Goal: Information Seeking & Learning: Learn about a topic

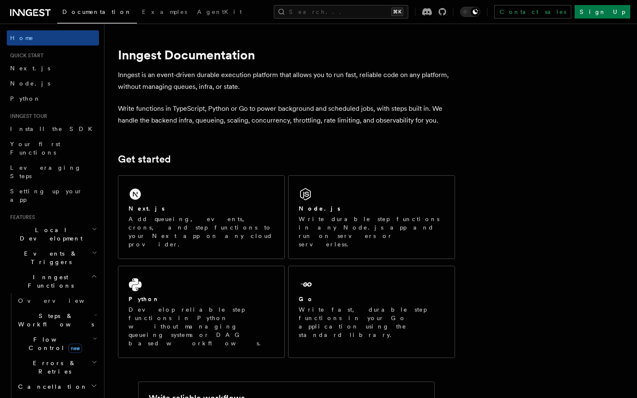
click at [96, 12] on span "Documentation" at bounding box center [96, 11] width 69 height 7
click at [32, 8] on icon at bounding box center [30, 13] width 40 height 10
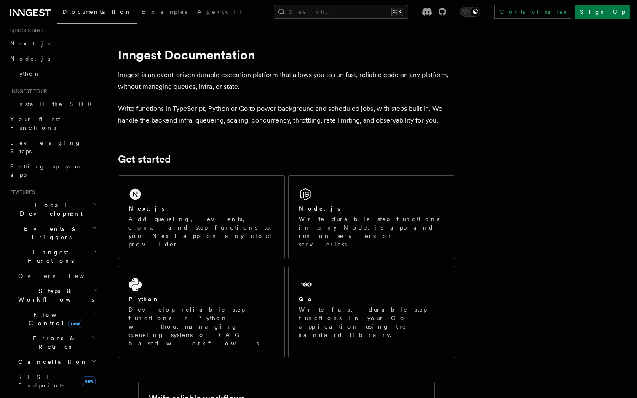
scroll to position [293, 0]
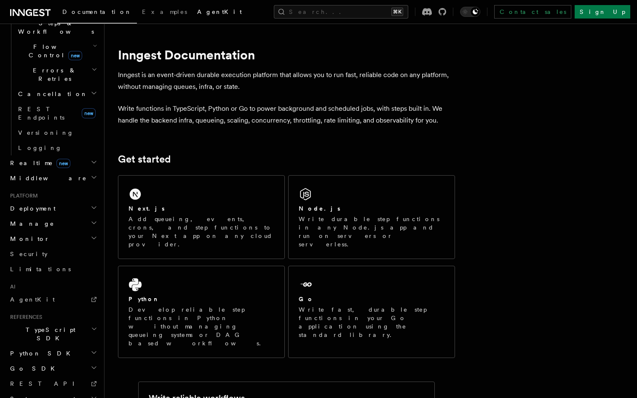
click at [192, 19] on link "AgentKit" at bounding box center [219, 13] width 55 height 20
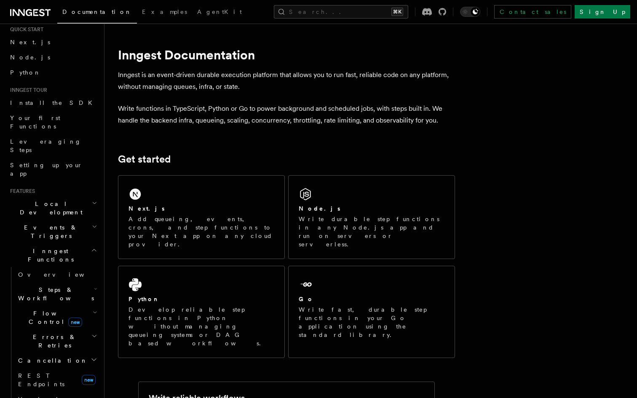
scroll to position [24, 0]
click at [42, 358] on span "Cancellation" at bounding box center [51, 362] width 73 height 8
click at [45, 390] on span "Cancel on timeouts" at bounding box center [53, 397] width 55 height 15
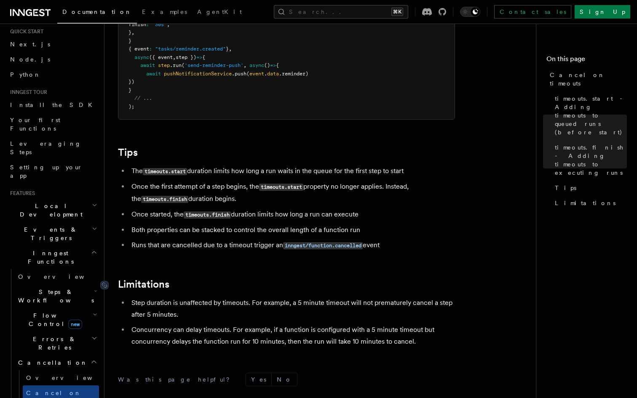
scroll to position [662, 0]
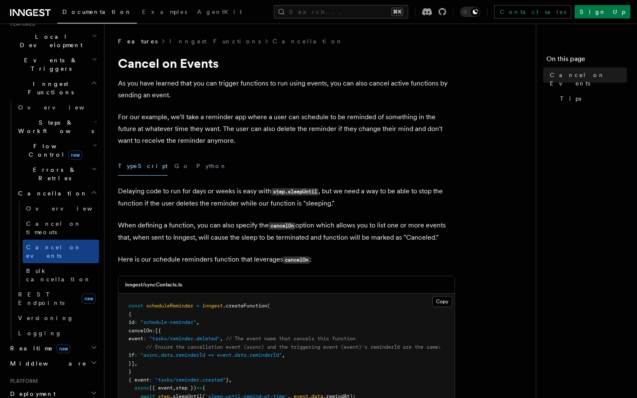
scroll to position [196, 0]
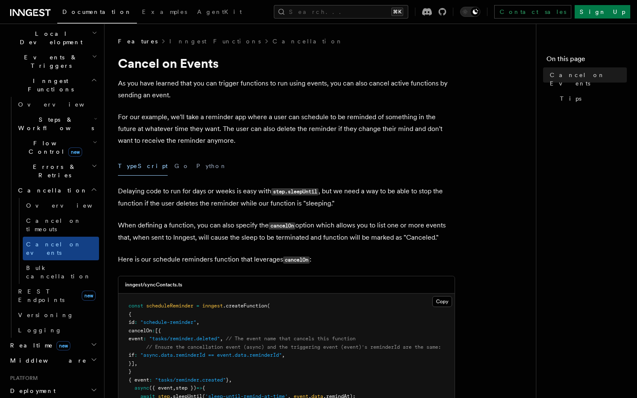
click at [87, 353] on h2 "Middleware" at bounding box center [53, 360] width 92 height 15
click at [94, 115] on icon "button" at bounding box center [95, 118] width 3 height 7
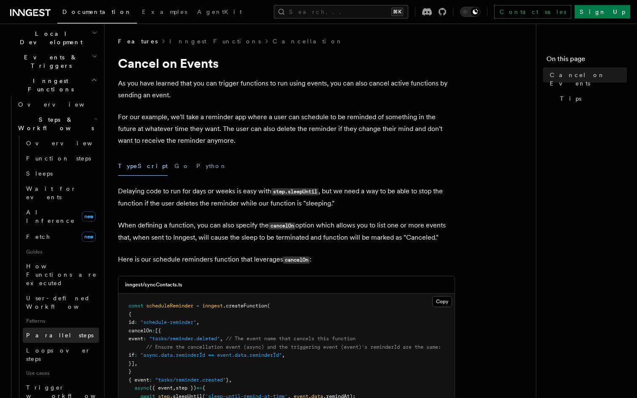
click at [65, 328] on link "Parallel steps" at bounding box center [61, 335] width 76 height 15
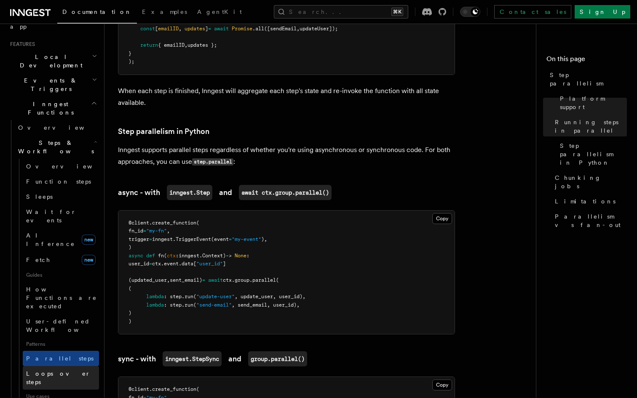
scroll to position [171, 0]
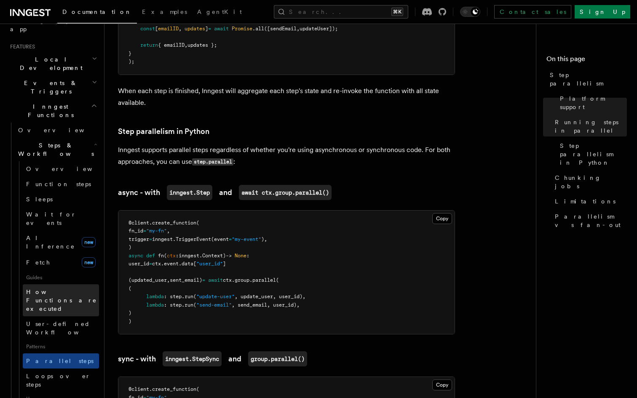
click at [76, 288] on span "How Functions are executed" at bounding box center [62, 300] width 73 height 25
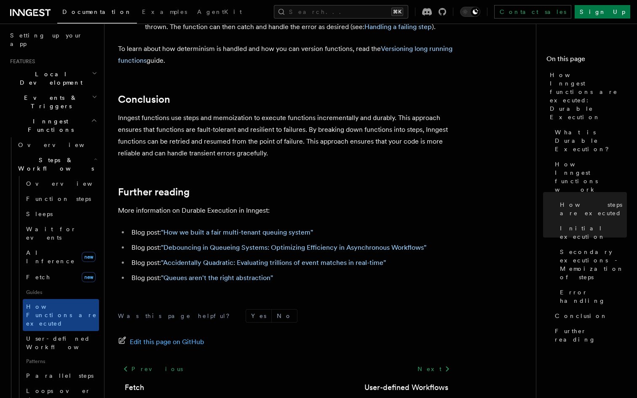
scroll to position [154, 0]
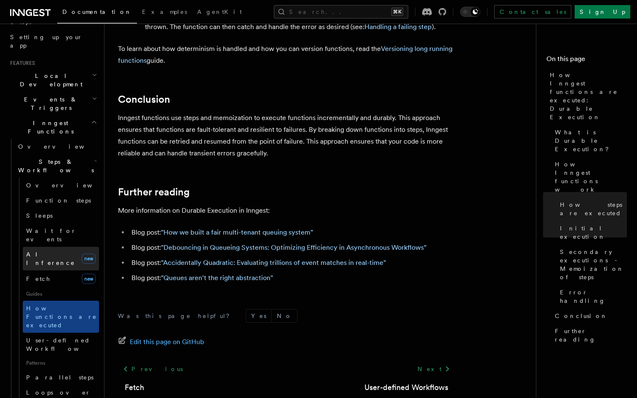
click at [53, 251] on span "AI Inference" at bounding box center [50, 258] width 49 height 15
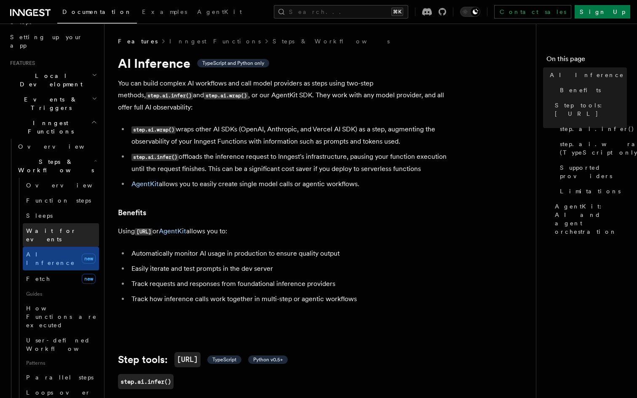
click at [63, 227] on span "Wait for events" at bounding box center [51, 234] width 50 height 15
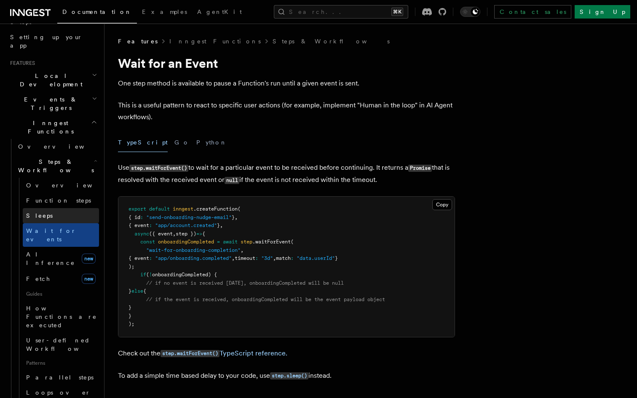
click at [66, 208] on link "Sleeps" at bounding box center [61, 215] width 76 height 15
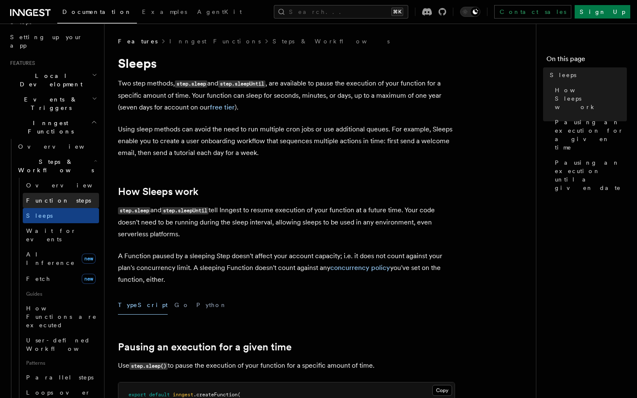
click at [74, 193] on link "Function steps" at bounding box center [61, 200] width 76 height 15
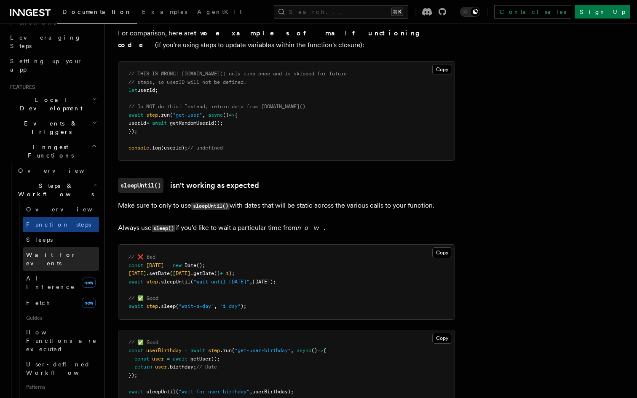
scroll to position [122, 0]
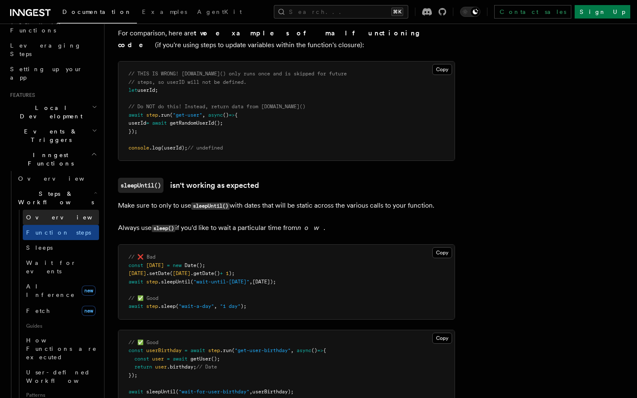
click at [44, 214] on span "Overview" at bounding box center [69, 217] width 87 height 7
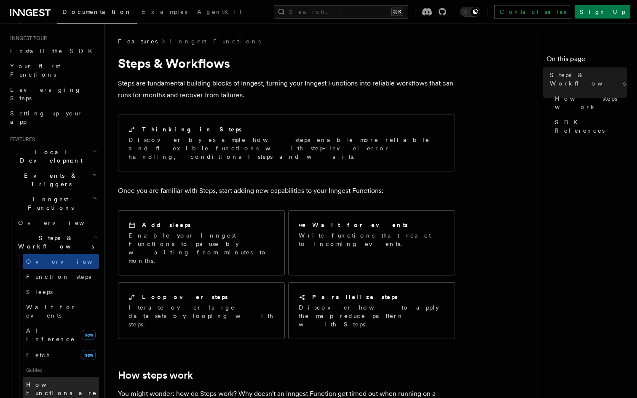
scroll to position [70, 0]
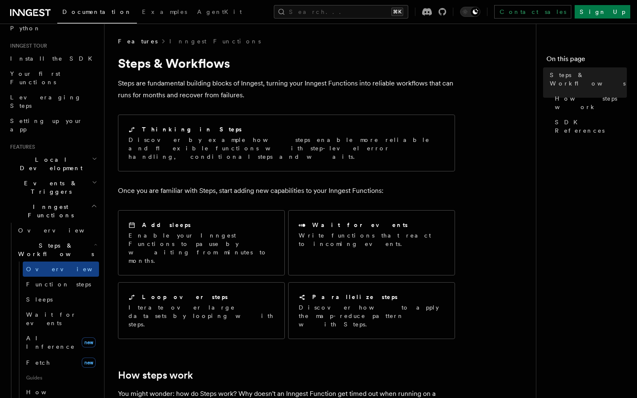
click at [61, 238] on h2 "Steps & Workflows" at bounding box center [57, 250] width 84 height 24
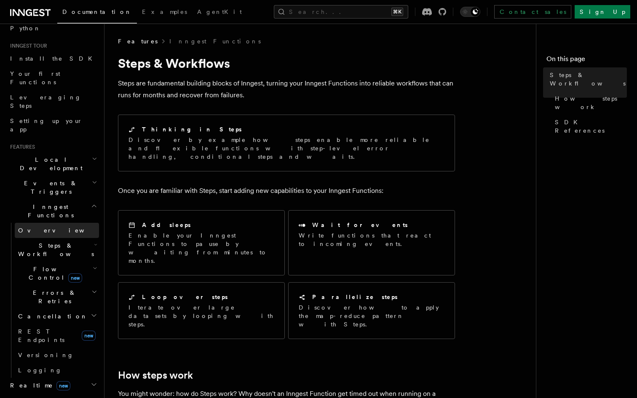
click at [60, 223] on link "Overview" at bounding box center [57, 230] width 84 height 15
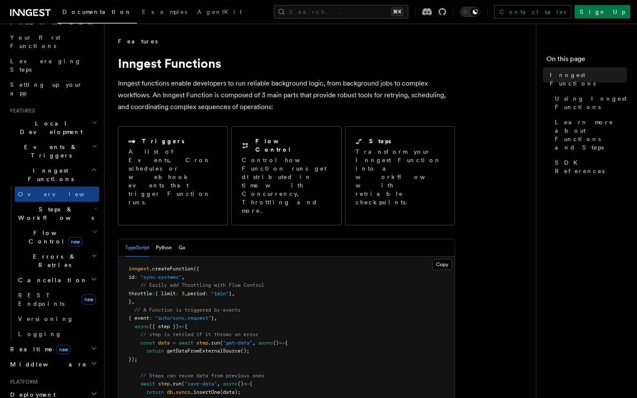
scroll to position [132, 0]
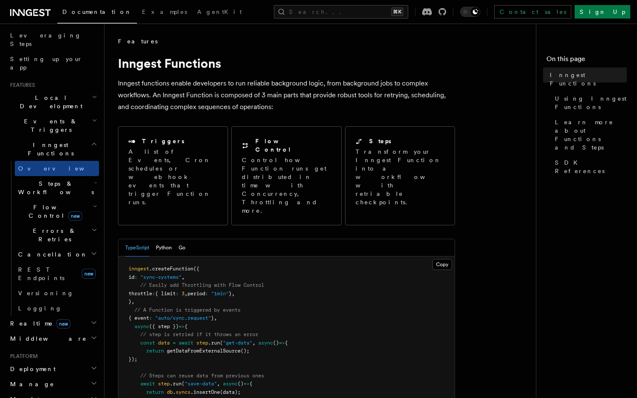
click at [38, 247] on h2 "Cancellation" at bounding box center [57, 254] width 84 height 15
click at [55, 227] on span "Errors & Retries" at bounding box center [53, 235] width 77 height 17
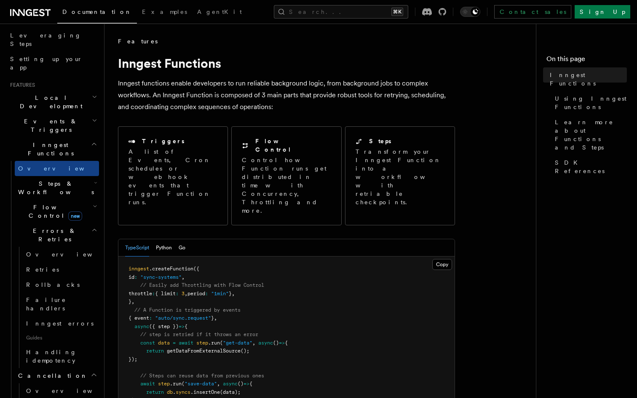
click at [55, 227] on span "Errors & Retries" at bounding box center [53, 235] width 77 height 17
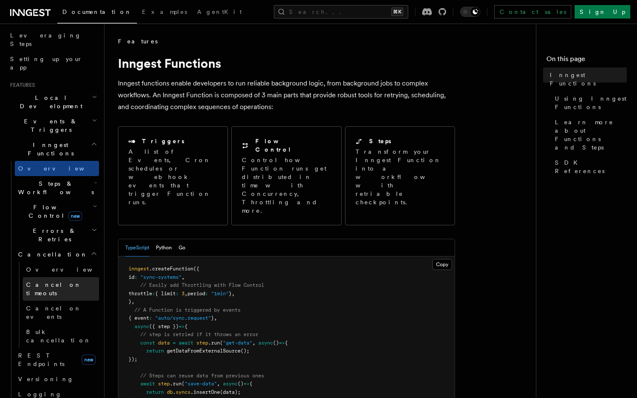
click at [57, 281] on span "Cancel on timeouts" at bounding box center [53, 288] width 55 height 15
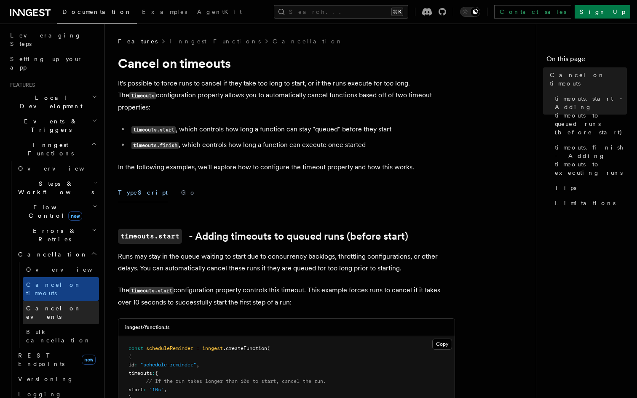
click at [76, 301] on link "Cancel on events" at bounding box center [61, 313] width 76 height 24
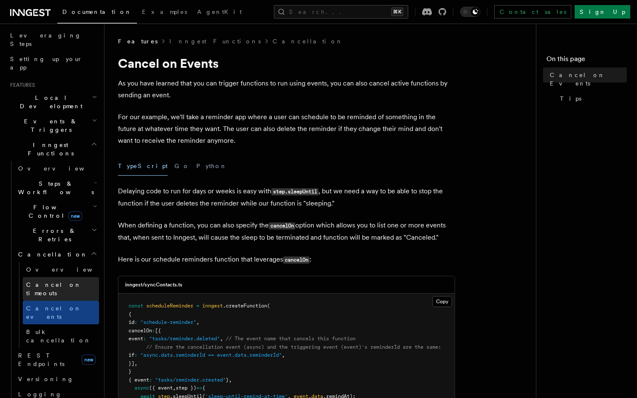
click at [70, 281] on span "Cancel on timeouts" at bounding box center [53, 288] width 55 height 15
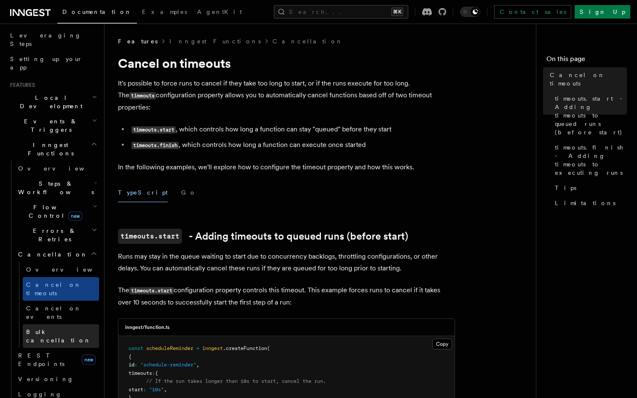
click at [66, 324] on link "Bulk cancellation" at bounding box center [61, 336] width 76 height 24
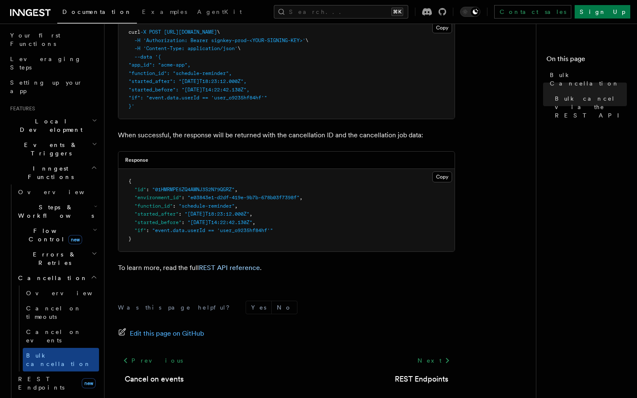
scroll to position [337, 0]
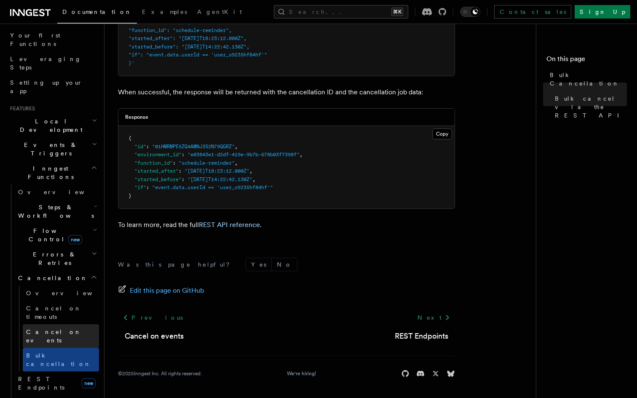
click at [58, 329] on span "Cancel on events" at bounding box center [53, 336] width 55 height 15
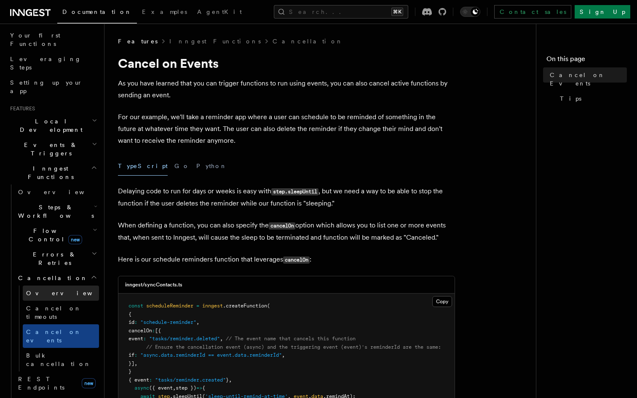
click at [64, 286] on link "Overview" at bounding box center [61, 293] width 76 height 15
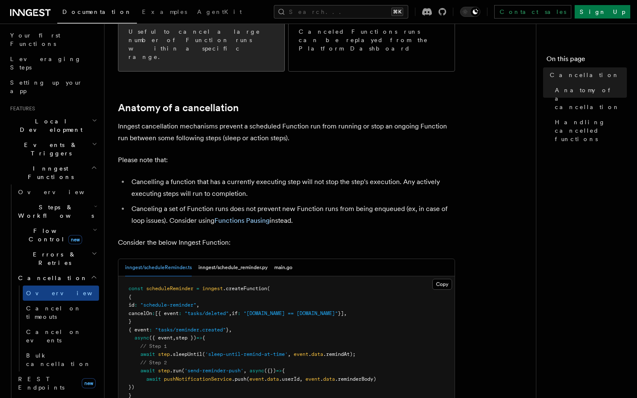
scroll to position [232, 0]
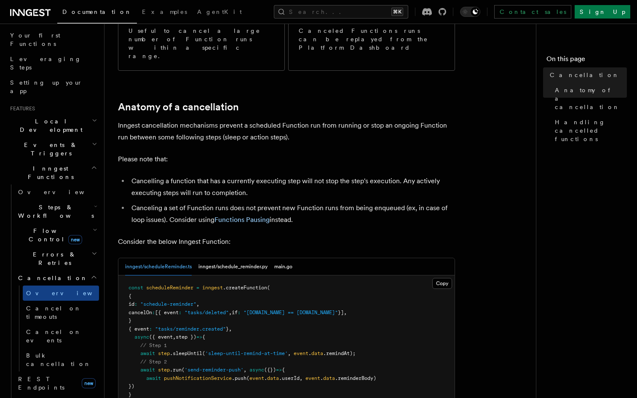
click at [139, 99] on article "Features Inngest Functions Cancellation Cancellation is a useful mechanism for …" at bounding box center [323, 337] width 411 height 1064
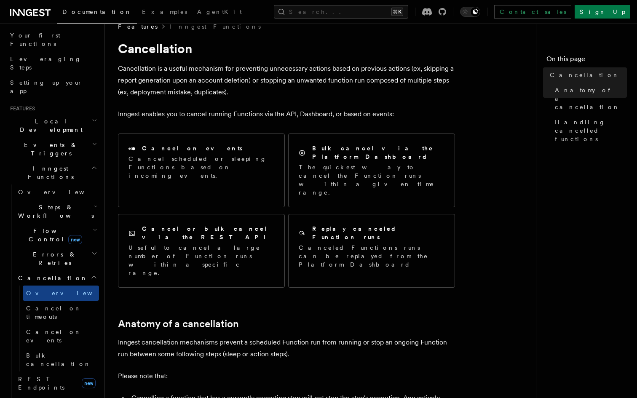
scroll to position [0, 0]
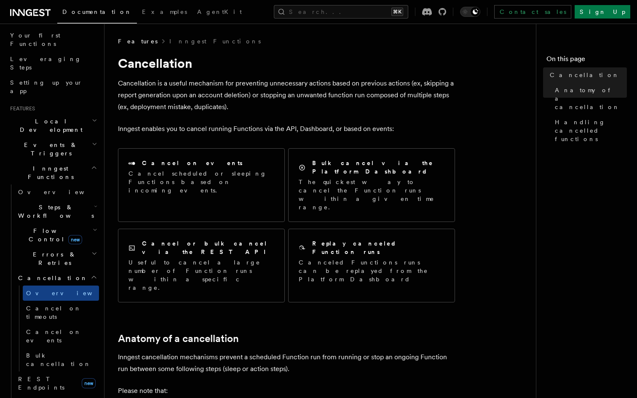
click at [44, 164] on span "Inngest Functions" at bounding box center [49, 172] width 84 height 17
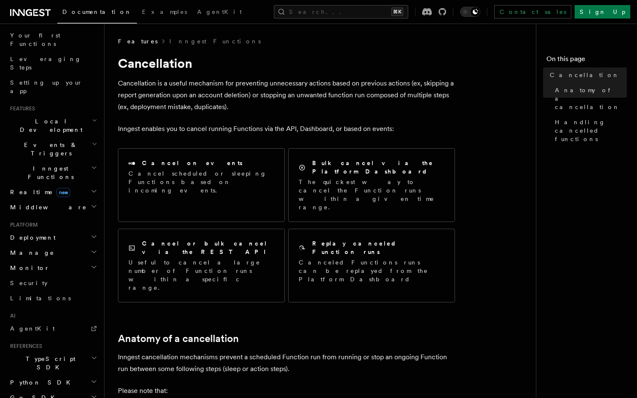
click at [44, 164] on span "Inngest Functions" at bounding box center [49, 172] width 84 height 17
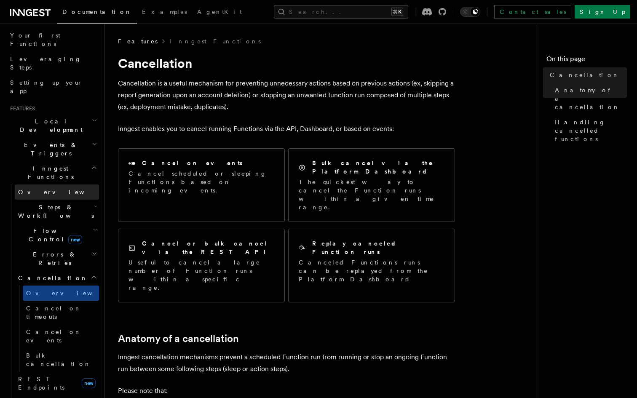
click at [39, 189] on span "Overview" at bounding box center [61, 192] width 87 height 7
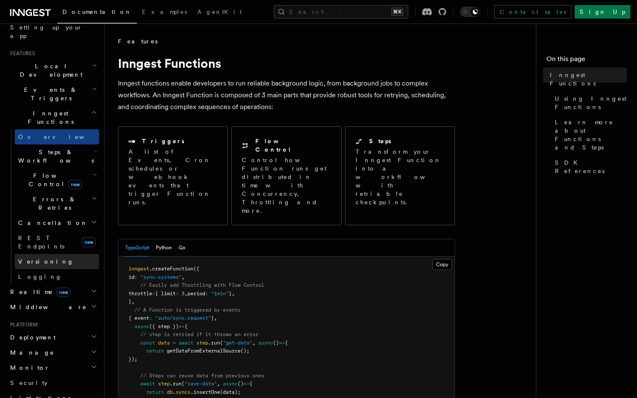
scroll to position [170, 0]
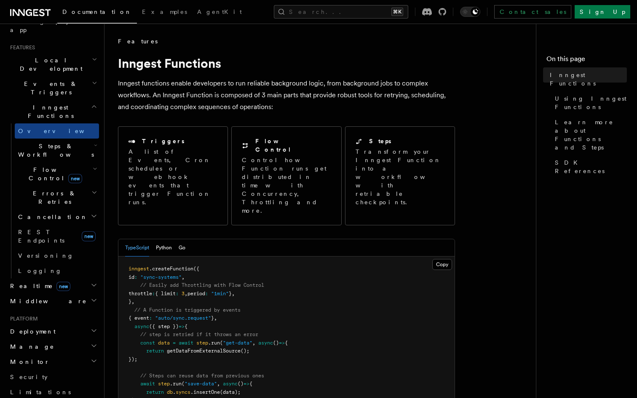
click at [47, 213] on span "Cancellation" at bounding box center [51, 217] width 73 height 8
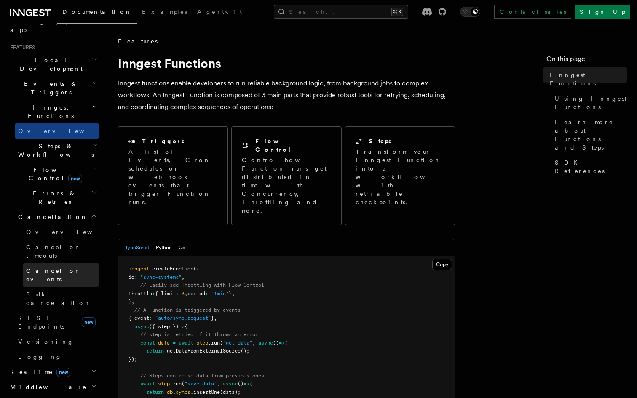
click at [53, 263] on link "Cancel on events" at bounding box center [61, 275] width 76 height 24
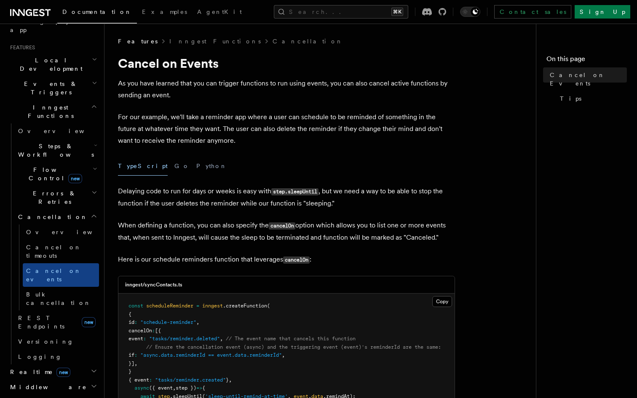
click at [227, 187] on p "Delaying code to run for days or weeks is easy with step.sleepUntil , but we ne…" at bounding box center [286, 197] width 337 height 24
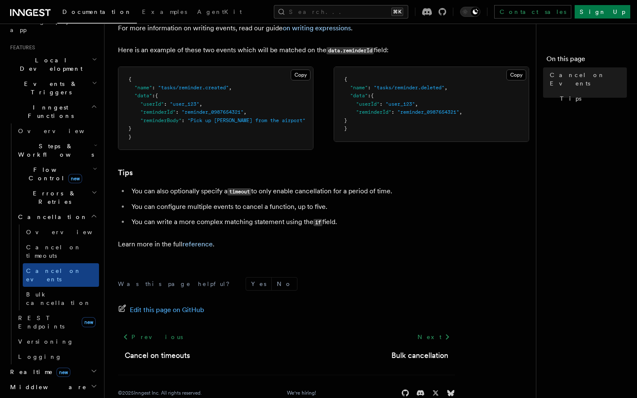
scroll to position [563, 0]
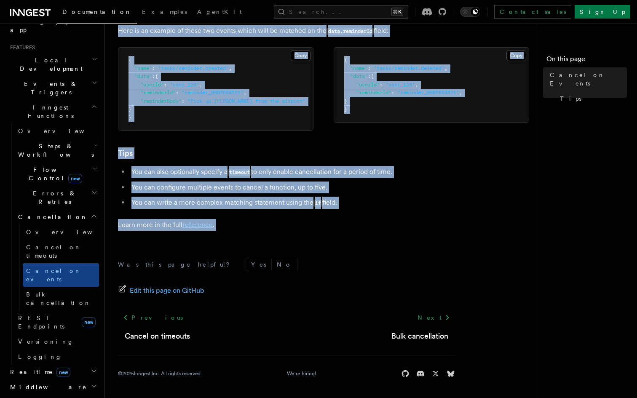
drag, startPoint x: 119, startPoint y: 42, endPoint x: 224, endPoint y: 241, distance: 225.5
copy article "Features Inngest Functions Cancellation Cancel on Events As you have learned th…"
click at [224, 241] on div "Was this page helpful? Yes No Edit this page on GitHub Previous Cancel on timeo…" at bounding box center [286, 319] width 337 height 157
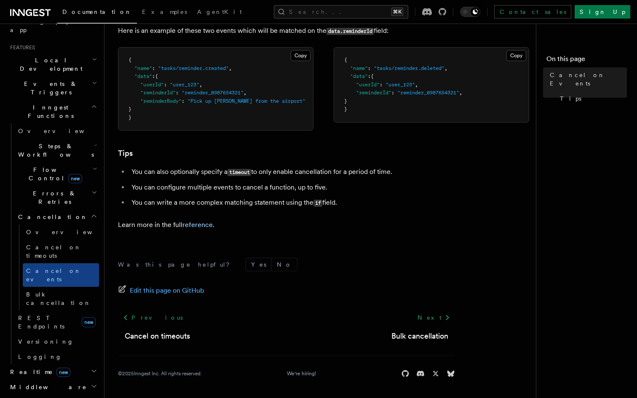
click at [242, 169] on code "timeout" at bounding box center [239, 172] width 24 height 7
click at [201, 229] on link "reference" at bounding box center [197, 225] width 30 height 8
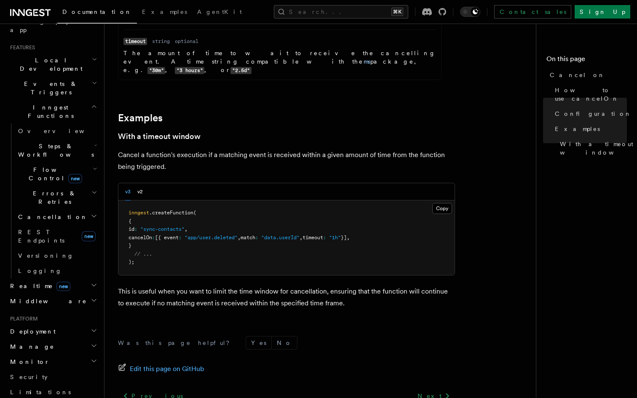
scroll to position [1237, 0]
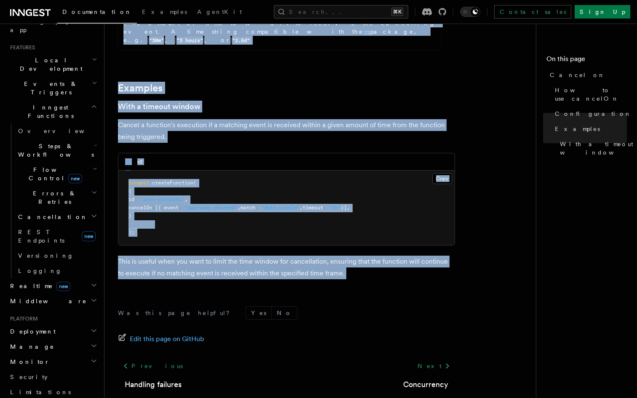
drag, startPoint x: 118, startPoint y: 41, endPoint x: 247, endPoint y: 238, distance: 235.5
copy article "References TypeScript SDK Cancel on Stop the execution of a running function wh…"
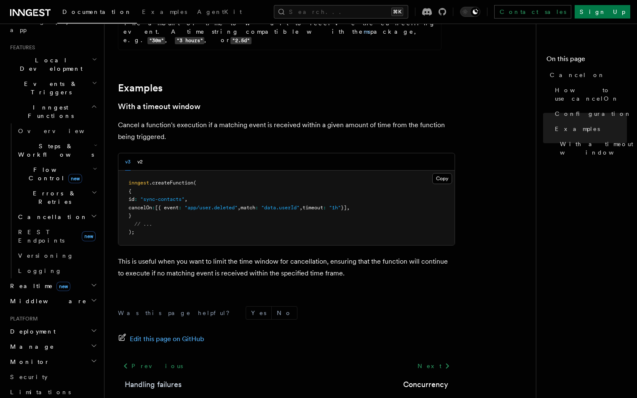
click at [153, 379] on link "Handling failures" at bounding box center [153, 385] width 57 height 12
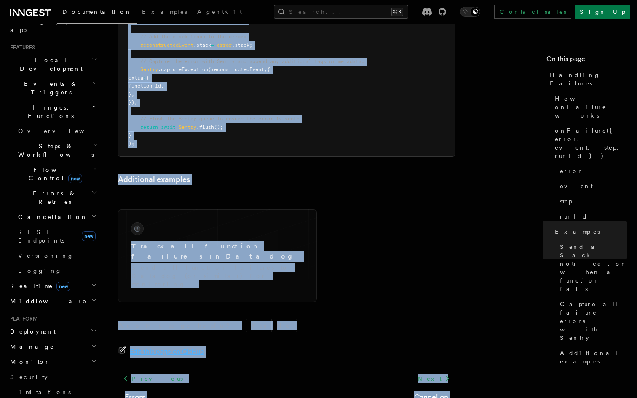
scroll to position [1634, 0]
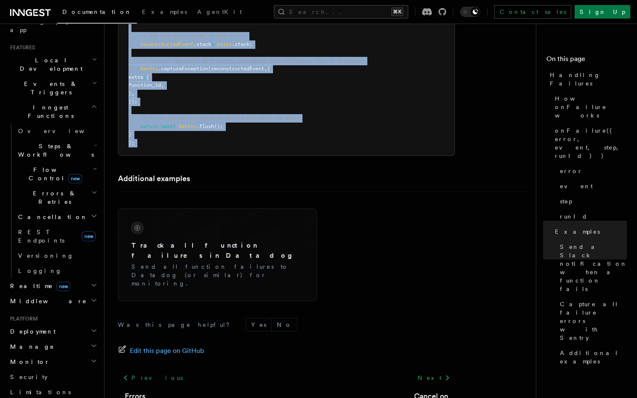
drag, startPoint x: 118, startPoint y: 43, endPoint x: 211, endPoint y: 152, distance: 143.0
copy article "References TypeScript SDK Handling Failures Define any failure handlers for you…"
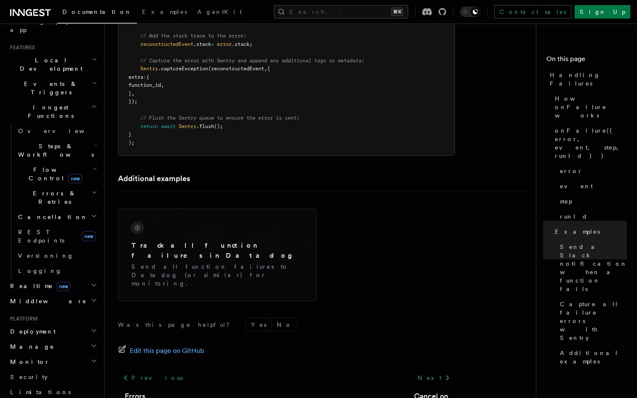
click at [43, 213] on span "Cancellation" at bounding box center [51, 217] width 73 height 8
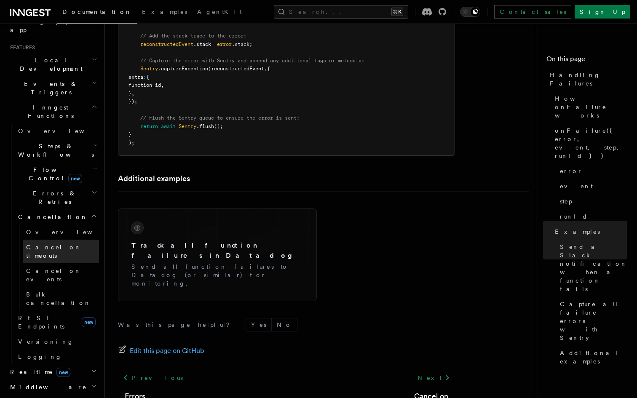
click at [46, 243] on span "Cancel on timeouts" at bounding box center [62, 251] width 73 height 17
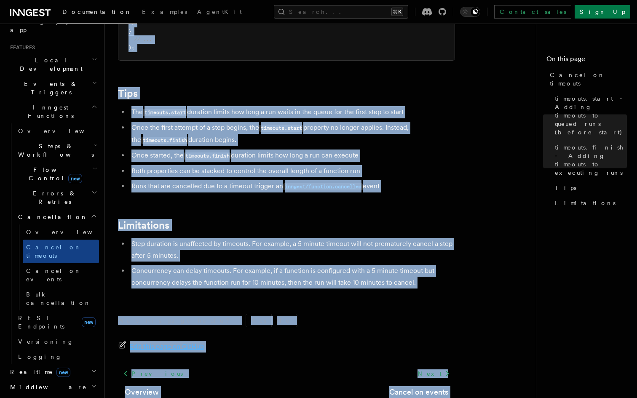
scroll to position [770, 0]
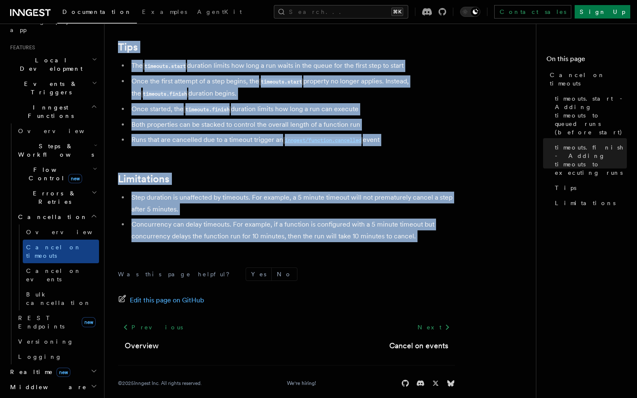
drag, startPoint x: 119, startPoint y: 43, endPoint x: 205, endPoint y: 239, distance: 214.8
copy article "Features Inngest Functions Cancellation Cancel on timeouts It's possible to for…"
click at [54, 267] on span "Cancel on events" at bounding box center [53, 274] width 55 height 15
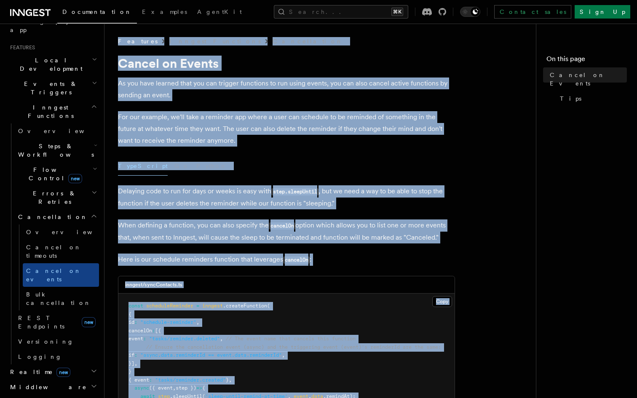
click at [220, 144] on p "For our example, we'll take a reminder app where a user can schedule to be remi…" at bounding box center [286, 128] width 337 height 35
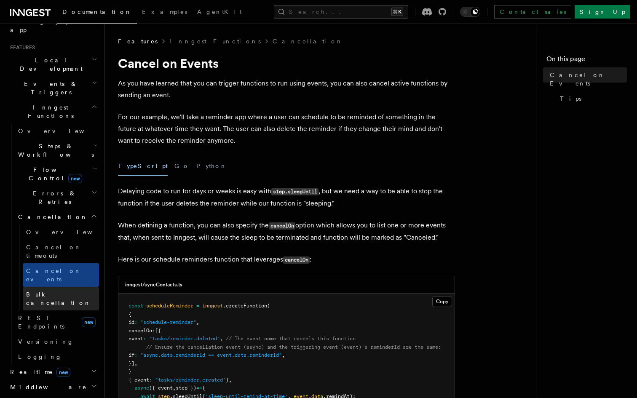
click at [56, 291] on span "Bulk cancellation" at bounding box center [58, 298] width 65 height 15
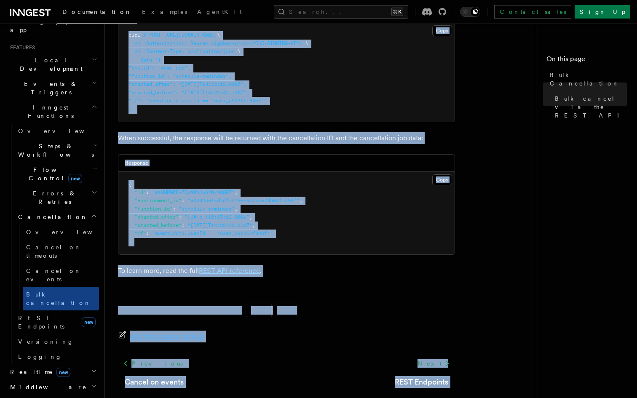
scroll to position [337, 0]
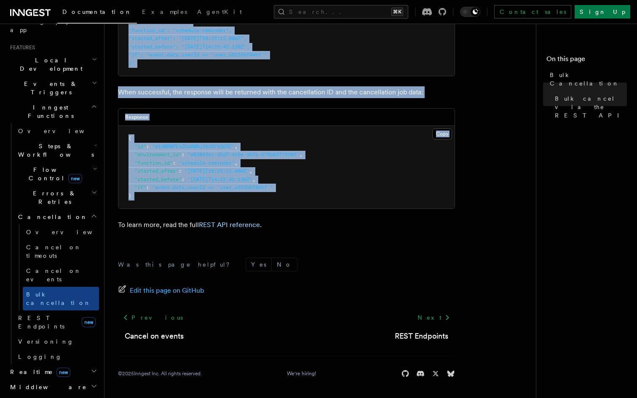
drag, startPoint x: 119, startPoint y: 63, endPoint x: 217, endPoint y: 212, distance: 178.8
click at [217, 212] on article "Features Inngest Functions Cancellation Bulk Cancellation With Inngest, your fu…" at bounding box center [323, 49] width 411 height 697
copy article "Bulk Cancellation With Inngest, your functions can be running or paused for lon…"
click at [227, 225] on link "REST API reference" at bounding box center [229, 225] width 61 height 8
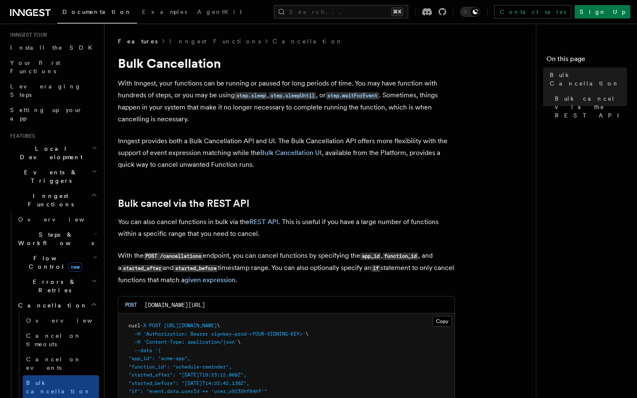
scroll to position [82, 0]
click at [45, 211] on link "Overview" at bounding box center [57, 218] width 84 height 15
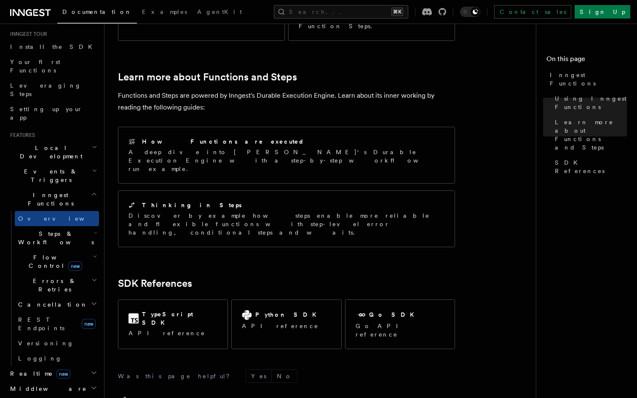
scroll to position [588, 0]
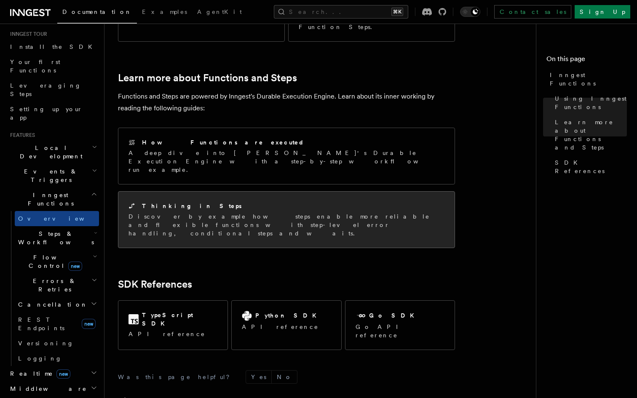
click at [228, 202] on div "Thinking in Steps" at bounding box center [286, 206] width 316 height 9
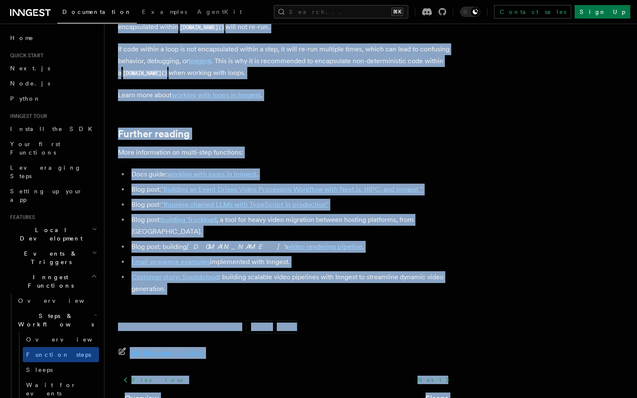
scroll to position [2826, 0]
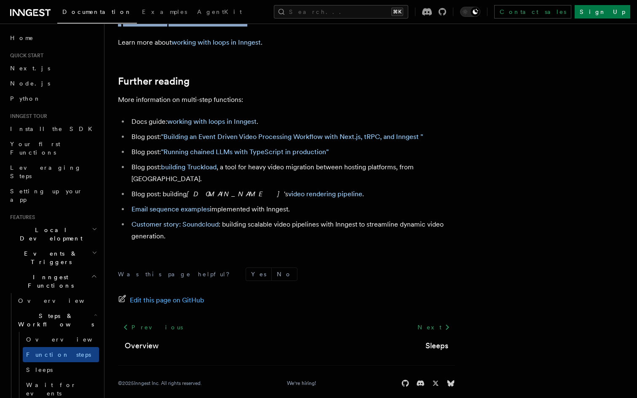
copy article "Features Inngest Functions Steps & Workflows Multi-Step Functions Use Inngest's…"
drag, startPoint x: 118, startPoint y: 40, endPoint x: 240, endPoint y: 36, distance: 122.6
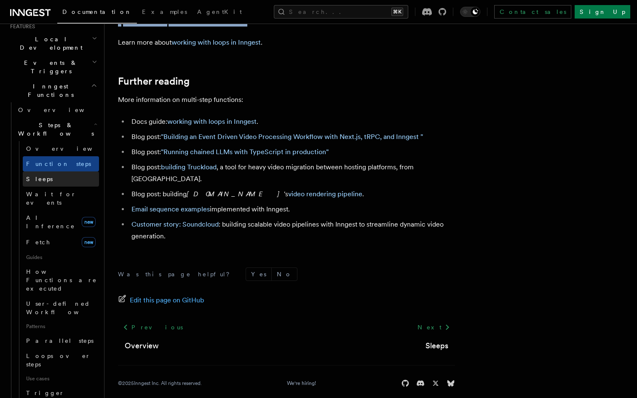
scroll to position [194, 0]
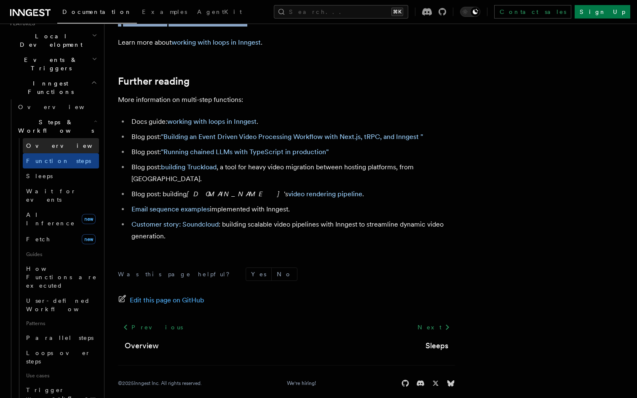
click at [77, 138] on link "Overview" at bounding box center [61, 145] width 76 height 15
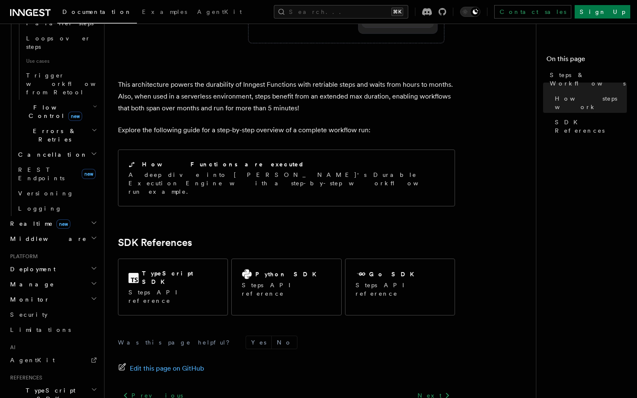
scroll to position [520, 0]
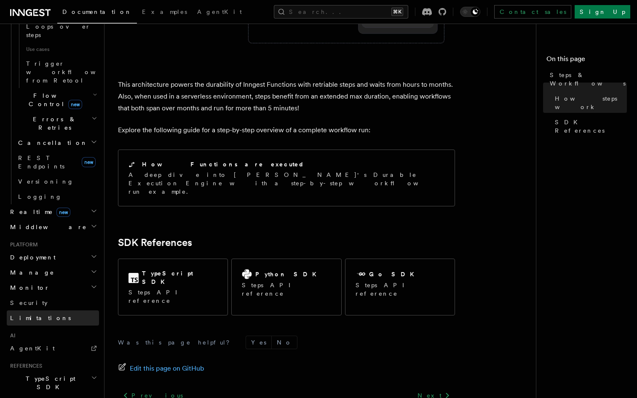
click at [47, 310] on link "Limitations" at bounding box center [53, 317] width 92 height 15
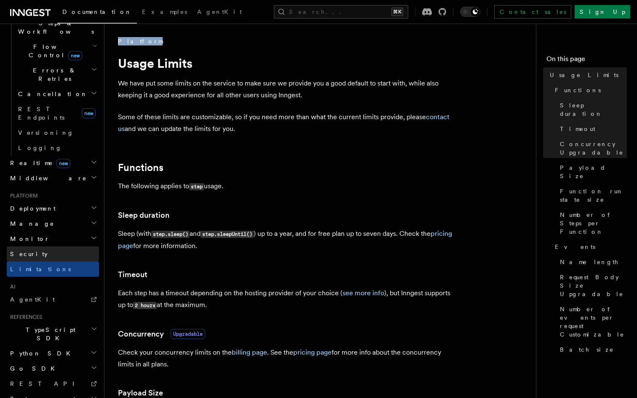
click at [49, 246] on link "Security" at bounding box center [53, 253] width 92 height 15
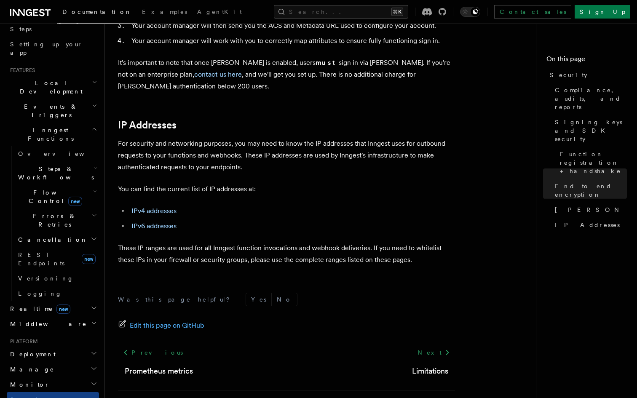
scroll to position [293, 0]
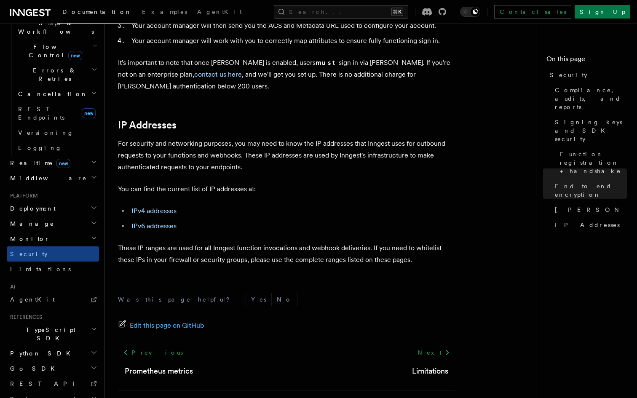
click at [50, 326] on span "TypeScript SDK" at bounding box center [49, 334] width 84 height 17
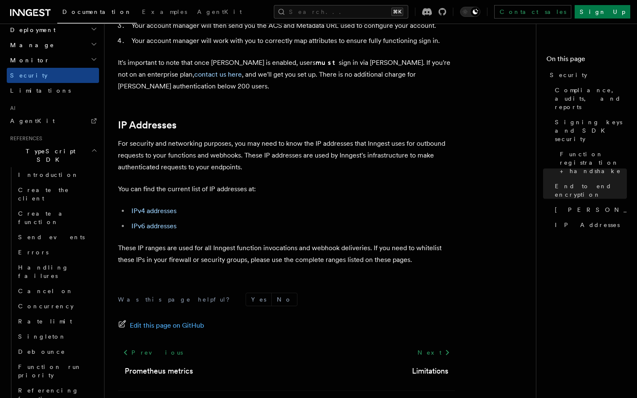
scroll to position [470, 0]
click at [55, 315] on link "Rate limit" at bounding box center [57, 322] width 84 height 15
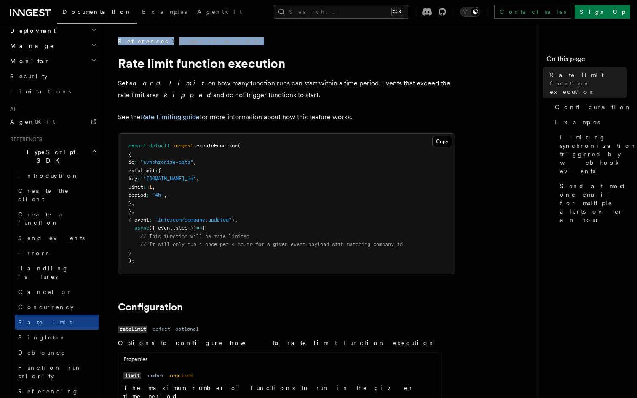
click at [180, 100] on p "Set a hard limit on how many function runs can start within a time period. Even…" at bounding box center [286, 89] width 337 height 24
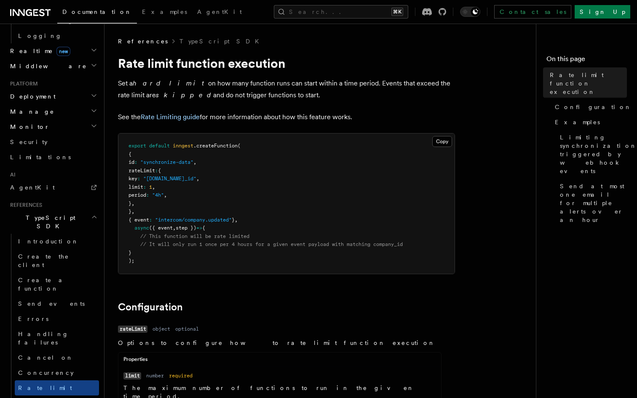
scroll to position [394, 0]
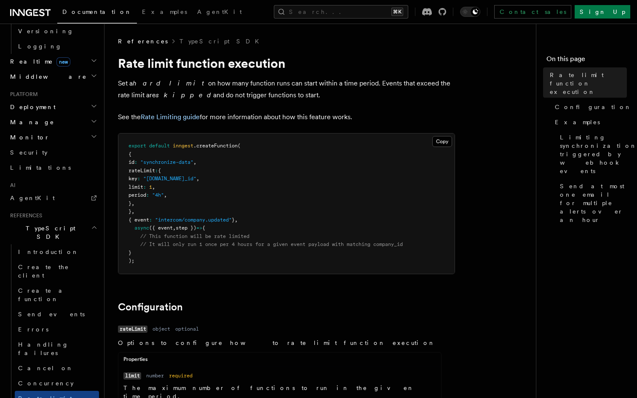
click at [59, 221] on h2 "TypeScript SDK" at bounding box center [53, 233] width 92 height 24
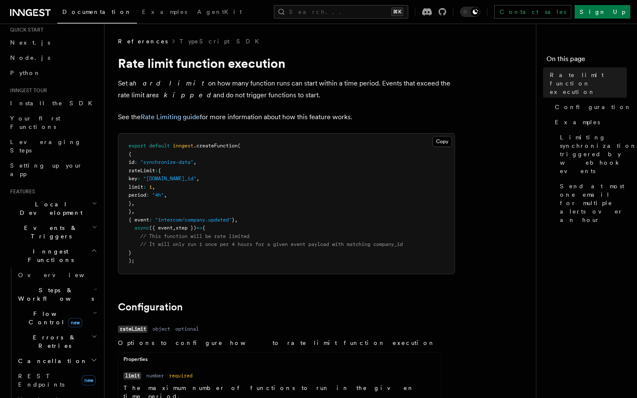
scroll to position [25, 0]
